Goal: Transaction & Acquisition: Purchase product/service

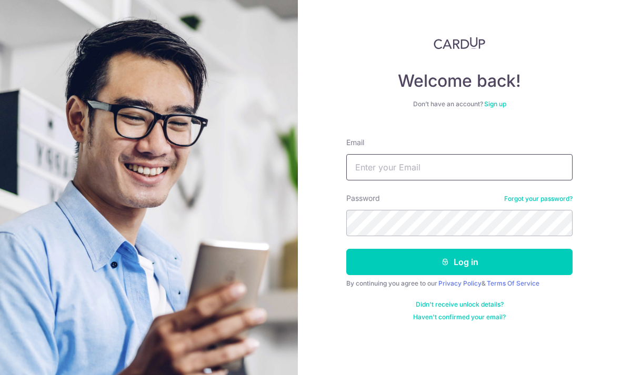
type input "celineteong@gmail.com"
click at [459, 262] on button "Log in" at bounding box center [459, 262] width 226 height 26
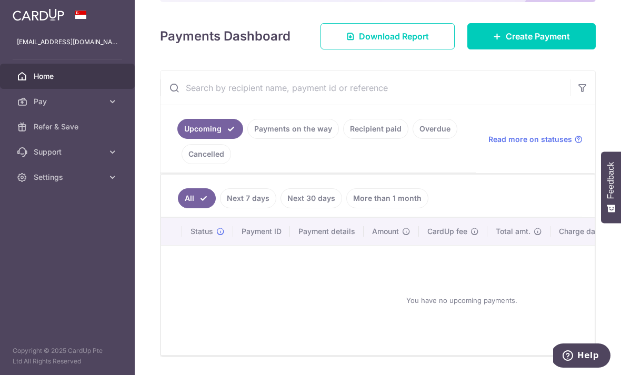
scroll to position [133, 0]
click at [231, 164] on link "Cancelled" at bounding box center [206, 154] width 49 height 20
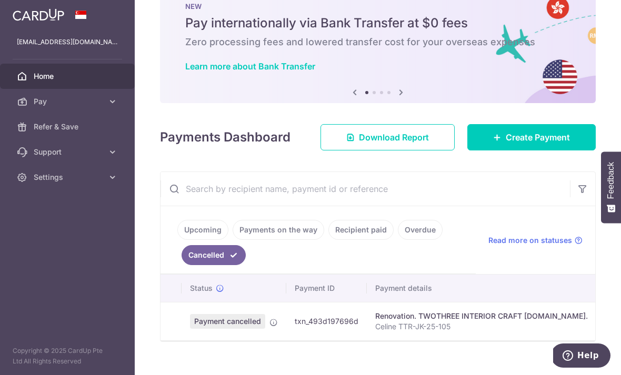
scroll to position [31, 0]
click at [596, 341] on td "SGD 6,320.50" at bounding box center [629, 322] width 66 height 38
click at [596, 338] on td "SGD 6,320.50" at bounding box center [629, 322] width 66 height 38
click at [375, 333] on p "Celine TTR-JK-25-105" at bounding box center [481, 327] width 213 height 11
click at [286, 341] on td "txn_493d197696d" at bounding box center [326, 322] width 81 height 38
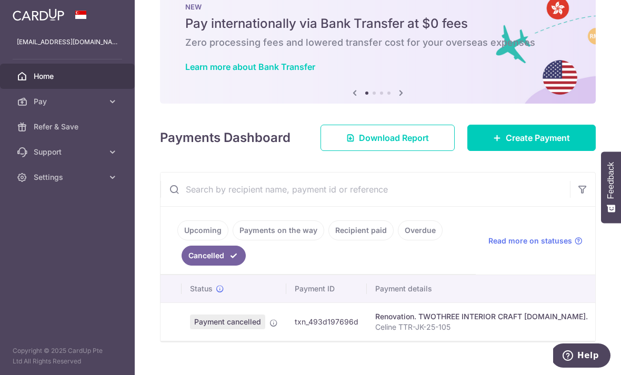
click at [190, 329] on span "Payment cancelled" at bounding box center [227, 322] width 75 height 15
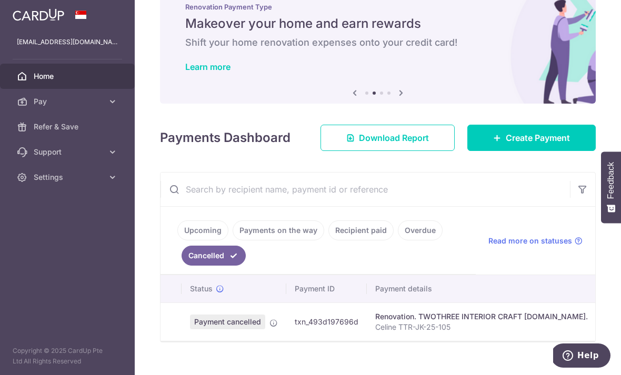
scroll to position [0, 0]
click at [532, 144] on span "Create Payment" at bounding box center [538, 138] width 64 height 13
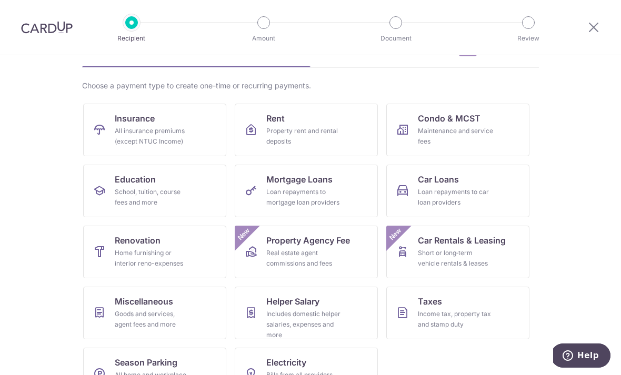
scroll to position [62, 0]
click at [173, 261] on div "Home furnishing or interior reno-expenses" at bounding box center [153, 258] width 76 height 21
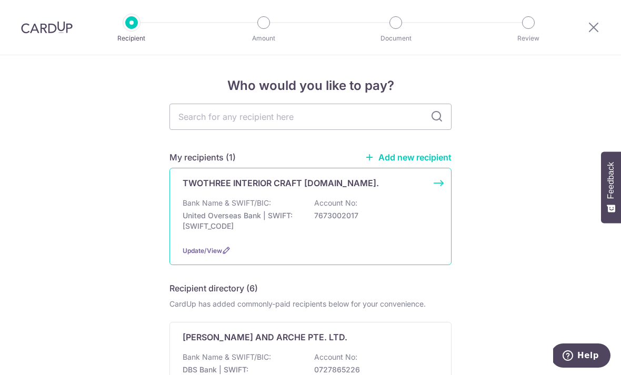
click at [333, 221] on p "7673002017" at bounding box center [373, 216] width 118 height 11
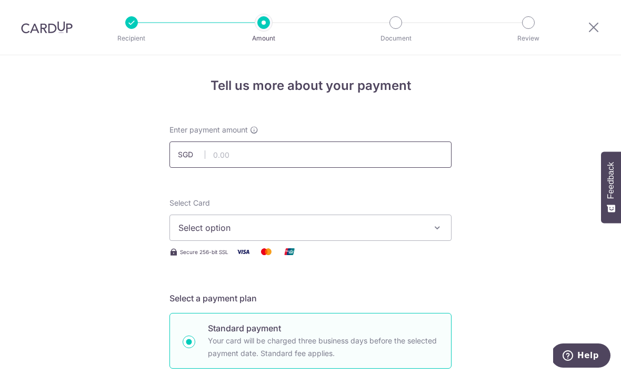
click at [398, 162] on input "text" at bounding box center [310, 155] width 282 height 26
click at [366, 229] on span "Select option" at bounding box center [300, 228] width 245 height 13
type input "6,320.50"
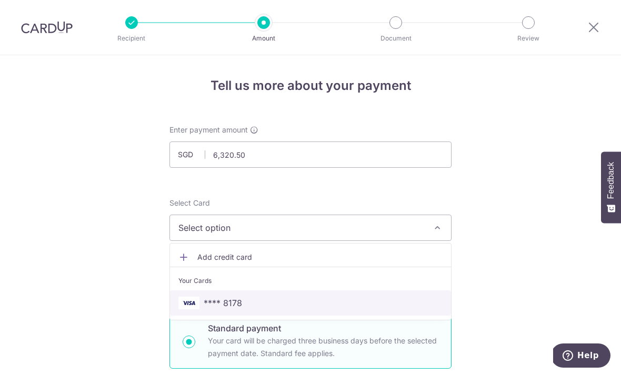
click at [306, 309] on span "**** 8178" at bounding box center [310, 303] width 264 height 13
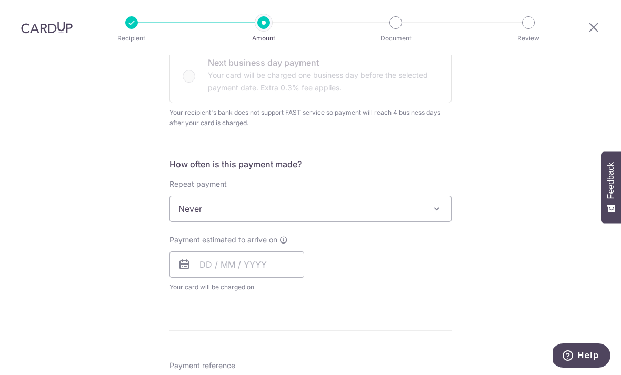
scroll to position [364, 0]
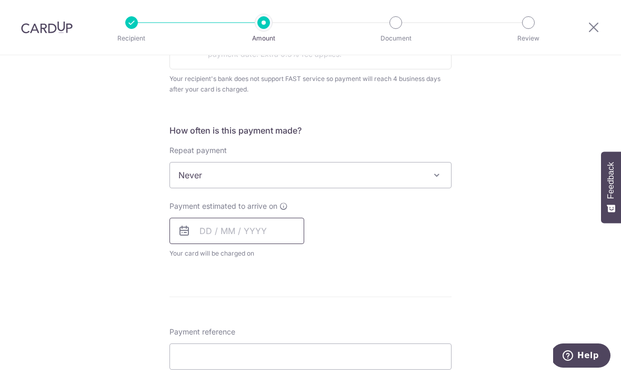
click at [302, 244] on input "text" at bounding box center [236, 231] width 135 height 26
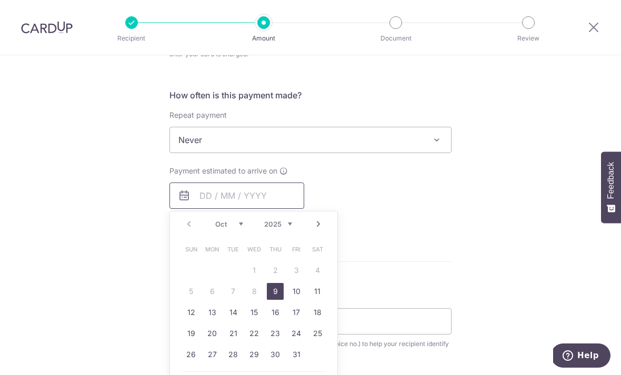
scroll to position [401, 0]
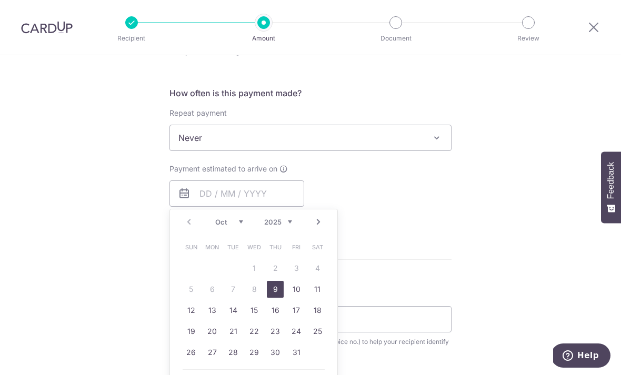
click at [213, 299] on table "Sun Mon Tue Wed Thu Fri Sat 1 2 3 4 5 6 7 8 9 10 11 12 13 14 15 16 17 18 19 20 …" at bounding box center [254, 300] width 147 height 126
click at [404, 254] on form "Enter payment amount SGD 6,320.50 6320.50 Select Card **** 8178 Add credit card…" at bounding box center [310, 188] width 282 height 929
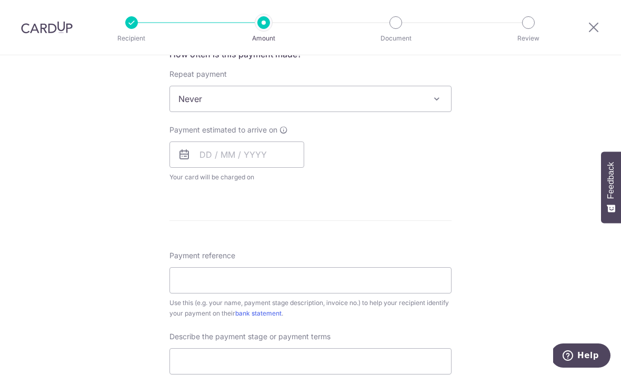
scroll to position [441, 0]
click at [389, 287] on input "Payment reference" at bounding box center [310, 279] width 282 height 26
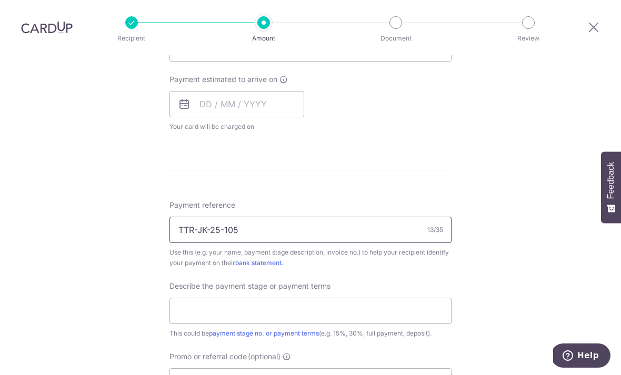
scroll to position [503, 0]
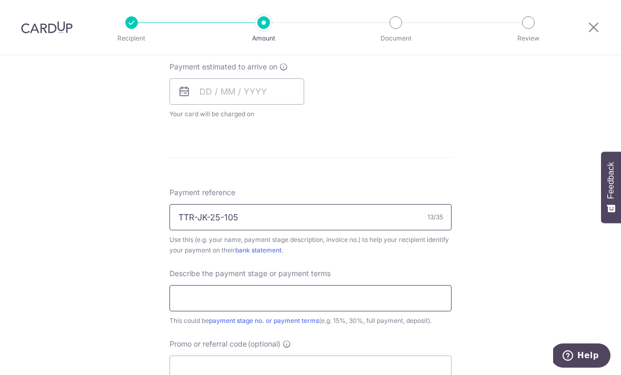
type input "TTR-JK-25-105"
click at [396, 304] on input "text" at bounding box center [310, 298] width 282 height 26
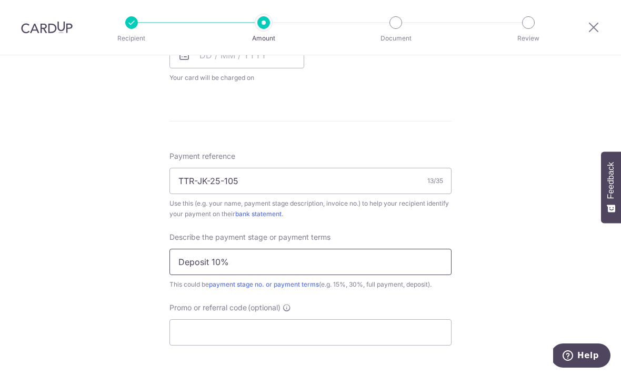
scroll to position [541, 0]
type input "Deposit 10%"
click at [358, 344] on input "Promo or referral code (optional)" at bounding box center [310, 331] width 282 height 26
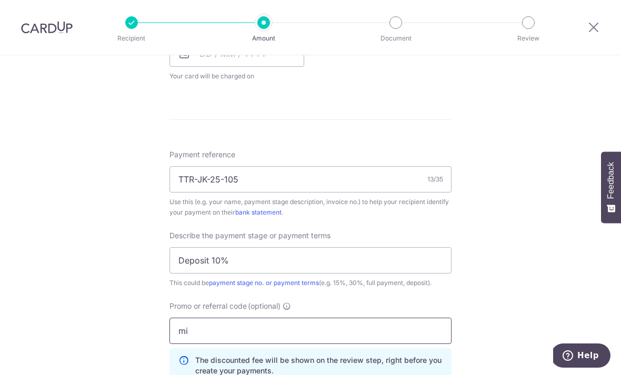
type input "m"
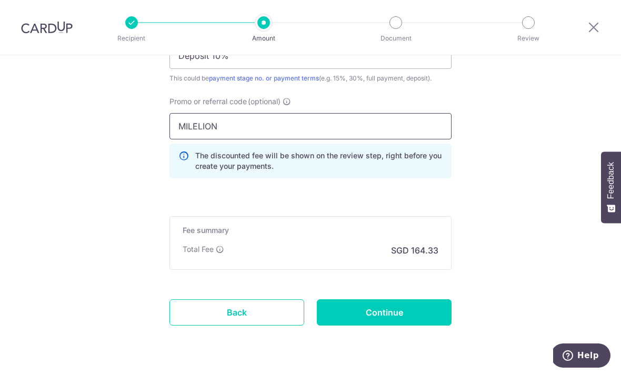
scroll to position [745, 0]
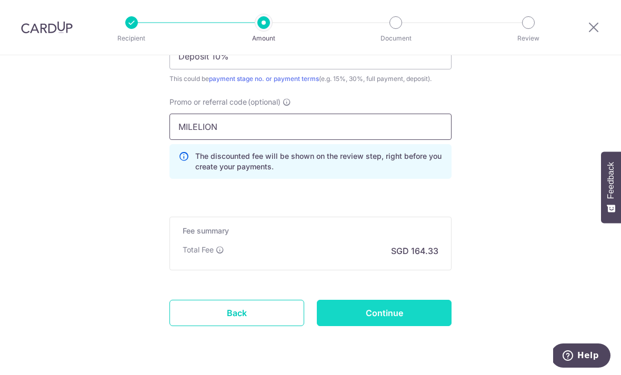
type input "MILELION"
click at [407, 315] on input "Continue" at bounding box center [384, 313] width 135 height 26
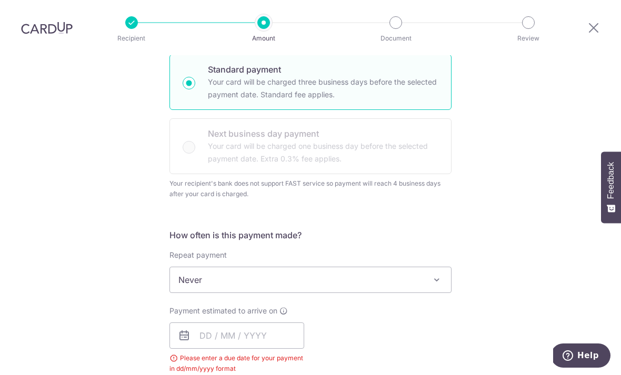
scroll to position [259, 0]
click at [268, 323] on input "text" at bounding box center [236, 336] width 135 height 26
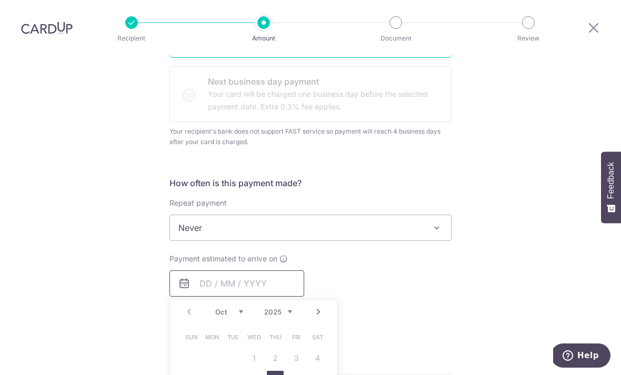
scroll to position [338, 0]
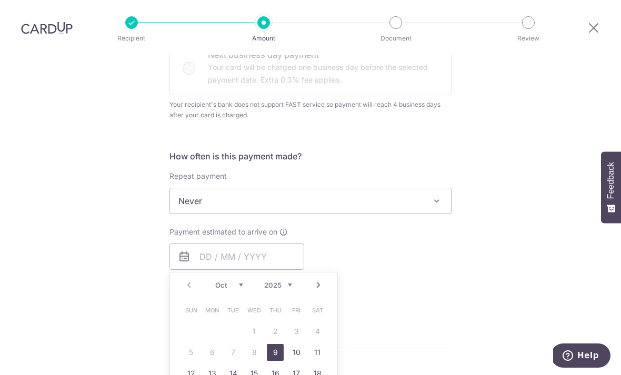
click at [278, 344] on link "9" at bounding box center [275, 352] width 17 height 17
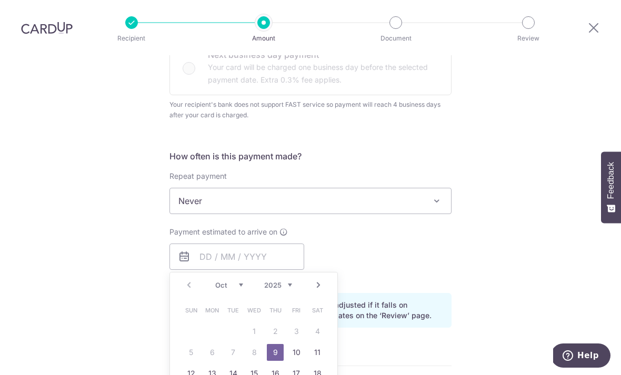
type input "[DATE]"
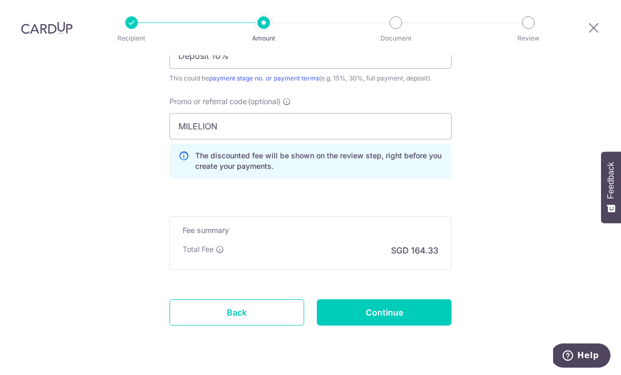
scroll to position [788, 0]
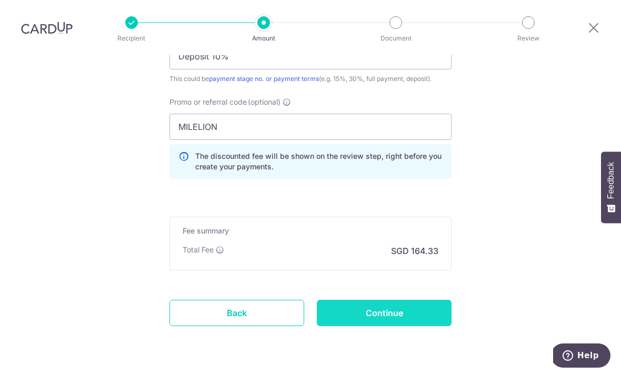
click at [404, 300] on input "Continue" at bounding box center [384, 313] width 135 height 26
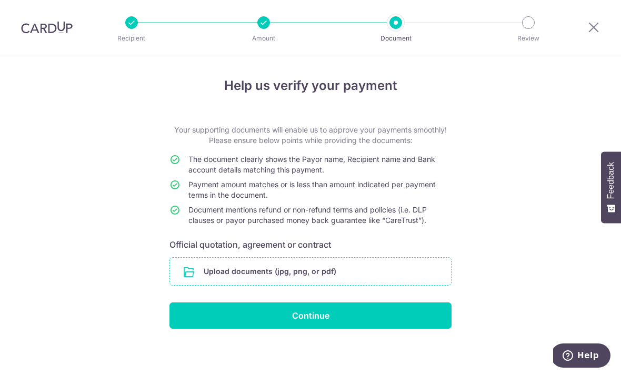
click at [386, 272] on input "file" at bounding box center [310, 271] width 281 height 27
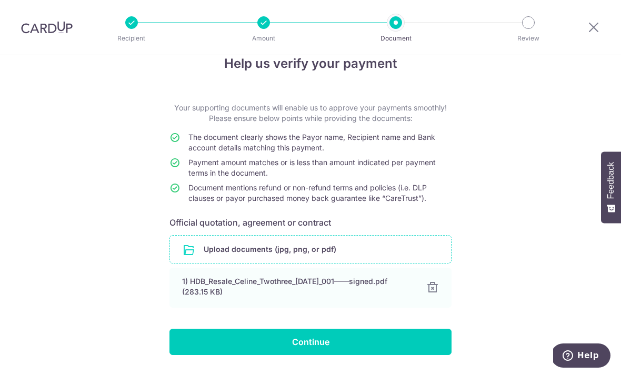
scroll to position [22, 0]
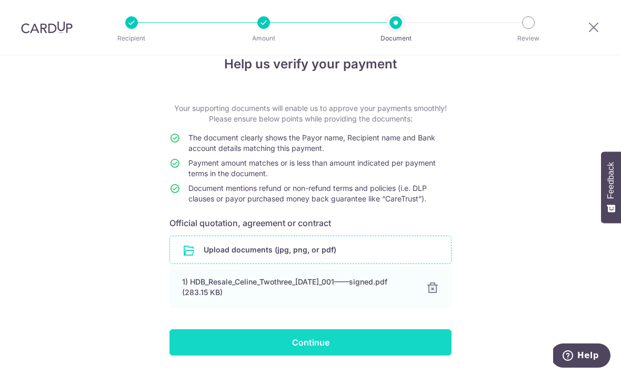
click at [418, 346] on input "Continue" at bounding box center [310, 342] width 282 height 26
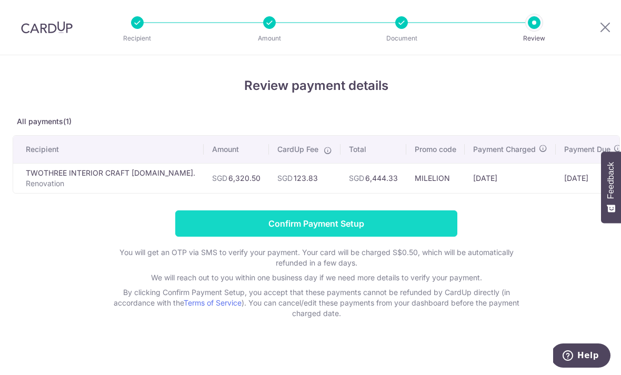
click at [372, 227] on input "Confirm Payment Setup" at bounding box center [316, 224] width 282 height 26
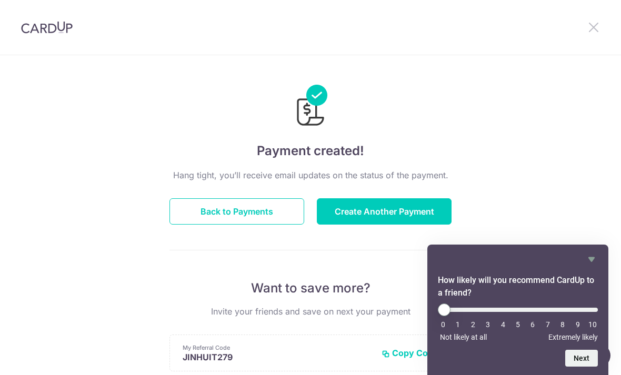
click at [590, 32] on icon at bounding box center [593, 27] width 13 height 13
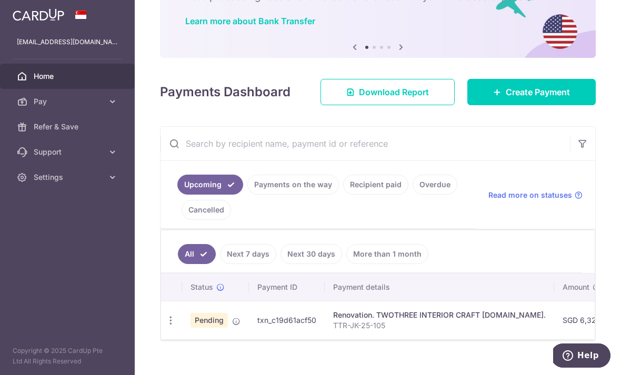
scroll to position [76, 0]
